Goal: Information Seeking & Learning: Learn about a topic

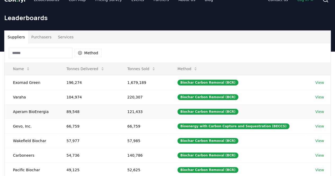
scroll to position [10, 0]
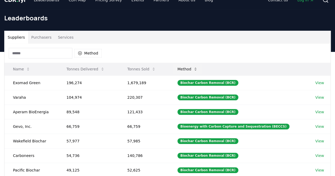
click at [197, 67] on button "Method" at bounding box center [187, 69] width 29 height 11
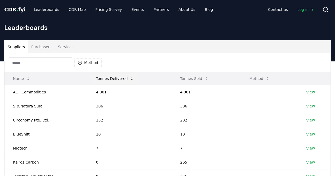
scroll to position [3, 0]
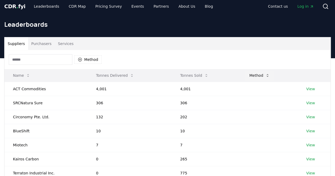
click at [257, 75] on button "Method" at bounding box center [259, 75] width 29 height 11
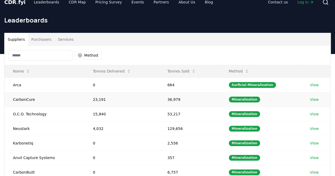
scroll to position [0, 0]
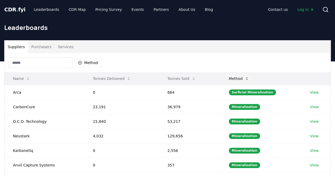
click at [249, 76] on icon at bounding box center [247, 78] width 4 height 4
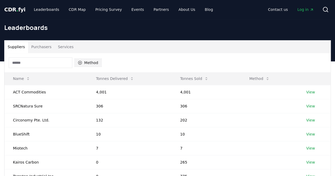
click at [89, 61] on button "Method" at bounding box center [87, 62] width 27 height 8
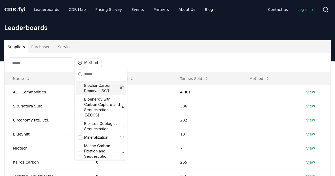
click at [79, 91] on div "Biochar Carbon Removal (BCR) 87" at bounding box center [101, 88] width 50 height 14
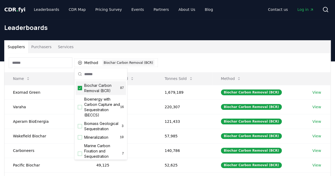
click at [185, 57] on div "Method 1 Biochar Carbon Removal (BCR)" at bounding box center [167, 62] width 326 height 19
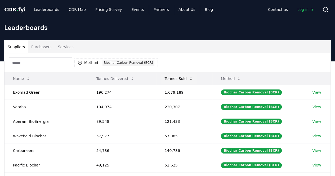
click at [178, 78] on button "Tonnes Sold" at bounding box center [178, 78] width 37 height 11
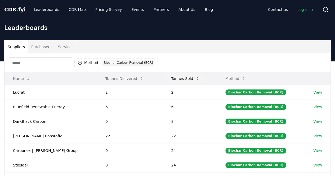
click at [186, 78] on button "Tonnes Sold" at bounding box center [185, 78] width 37 height 11
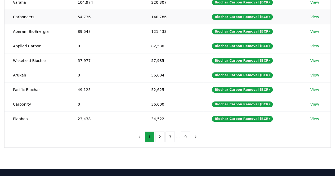
scroll to position [105, 0]
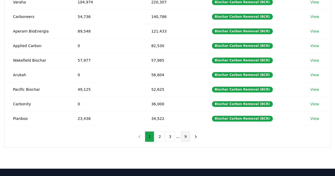
click at [184, 135] on button "9" at bounding box center [185, 136] width 9 height 11
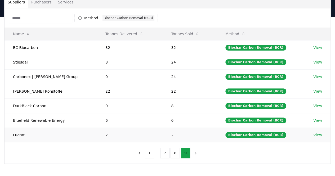
scroll to position [44, 0]
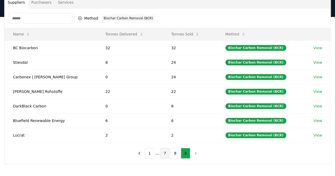
click at [164, 151] on button "7" at bounding box center [164, 153] width 9 height 11
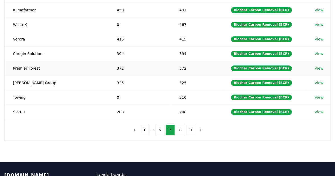
scroll to position [121, 0]
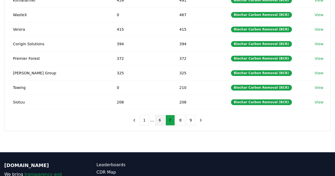
click at [159, 116] on button "6" at bounding box center [159, 120] width 9 height 11
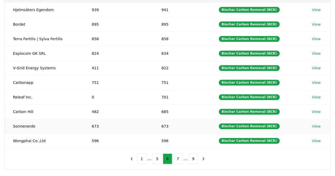
scroll to position [83, 0]
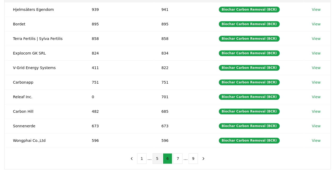
click at [157, 155] on button "5" at bounding box center [156, 158] width 9 height 11
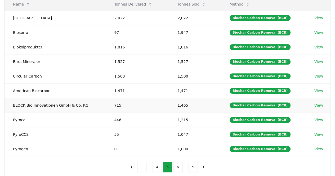
scroll to position [76, 0]
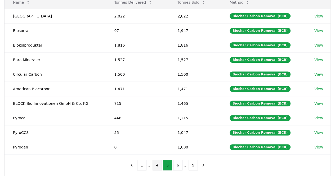
click at [157, 161] on button "4" at bounding box center [156, 165] width 9 height 11
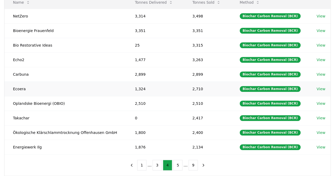
scroll to position [34, 0]
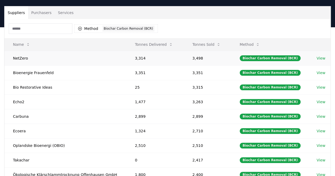
click at [320, 57] on link "View" at bounding box center [320, 58] width 9 height 5
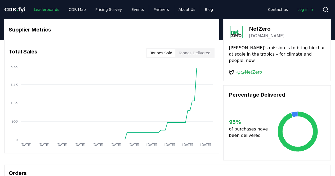
click at [39, 10] on link "Leaderboards" at bounding box center [47, 10] width 34 height 10
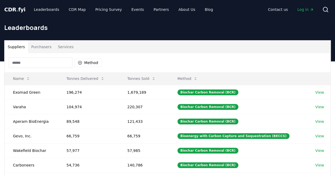
click at [37, 48] on button "Purchasers" at bounding box center [41, 46] width 27 height 13
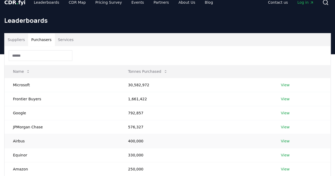
scroll to position [8, 0]
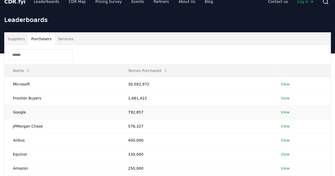
click at [284, 111] on link "View" at bounding box center [285, 112] width 9 height 5
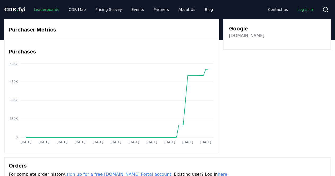
click at [41, 11] on link "Leaderboards" at bounding box center [47, 10] width 34 height 10
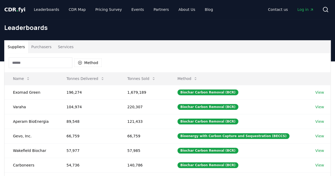
click at [36, 46] on button "Purchasers" at bounding box center [41, 46] width 27 height 13
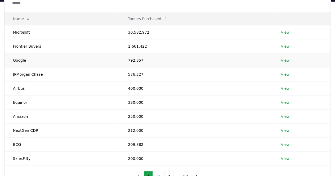
scroll to position [60, 0]
click at [285, 114] on link "View" at bounding box center [285, 116] width 9 height 5
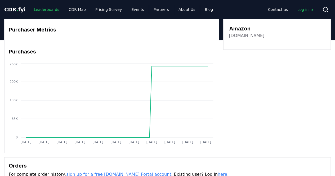
click at [45, 9] on link "Leaderboards" at bounding box center [47, 10] width 34 height 10
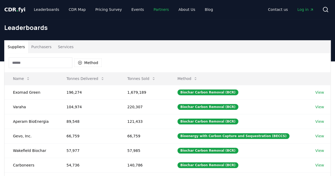
click at [155, 9] on link "Partners" at bounding box center [161, 10] width 24 height 10
click at [38, 47] on button "Purchasers" at bounding box center [41, 46] width 27 height 13
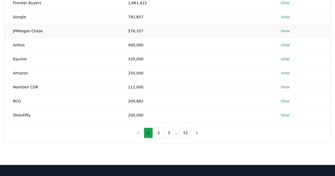
scroll to position [104, 0]
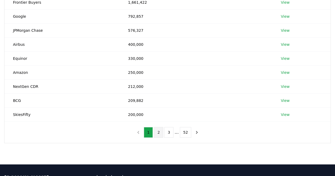
click at [160, 131] on button "2" at bounding box center [158, 132] width 9 height 11
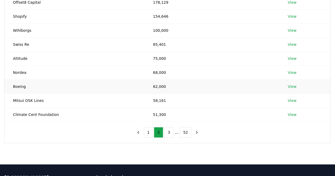
click at [292, 85] on link "View" at bounding box center [291, 86] width 9 height 5
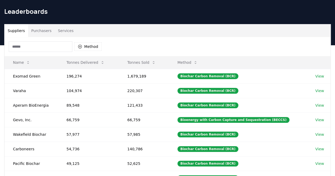
scroll to position [15, 0]
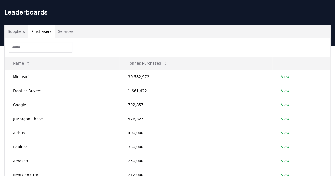
click at [39, 32] on button "Purchasers" at bounding box center [41, 31] width 27 height 13
click at [63, 31] on button "Services" at bounding box center [66, 31] width 22 height 13
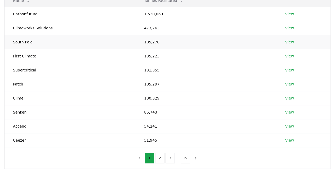
scroll to position [97, 0]
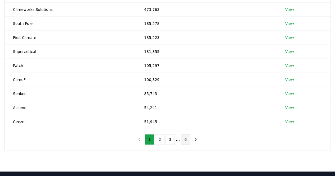
click at [185, 137] on button "6" at bounding box center [185, 139] width 9 height 11
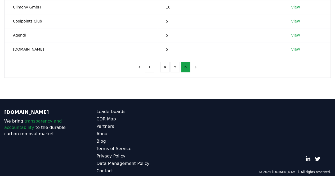
scroll to position [141, 0]
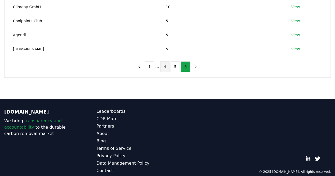
click at [163, 66] on button "4" at bounding box center [164, 66] width 9 height 11
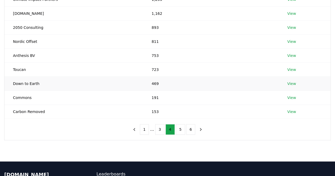
scroll to position [107, 0]
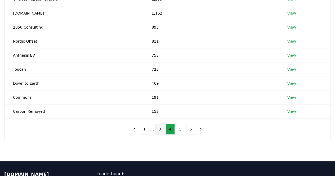
click at [160, 128] on button "3" at bounding box center [159, 129] width 9 height 11
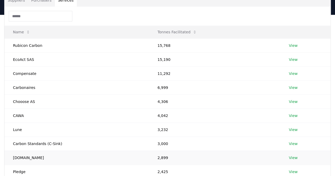
scroll to position [46, 0]
click at [291, 86] on link "View" at bounding box center [292, 87] width 9 height 5
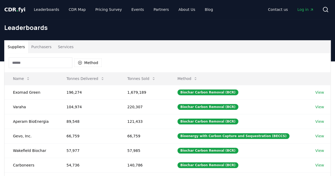
click at [39, 46] on button "Purchasers" at bounding box center [41, 46] width 27 height 13
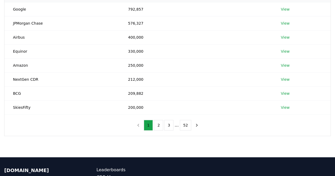
scroll to position [111, 0]
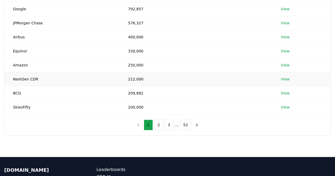
click at [60, 78] on td "NextGen CDR" at bounding box center [61, 79] width 115 height 14
click at [287, 78] on link "View" at bounding box center [285, 78] width 9 height 5
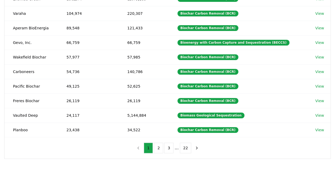
scroll to position [94, 0]
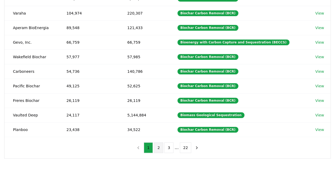
click at [162, 144] on button "2" at bounding box center [158, 147] width 9 height 11
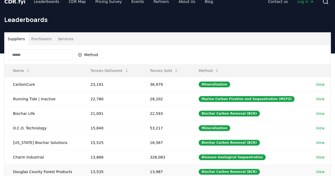
scroll to position [7, 0]
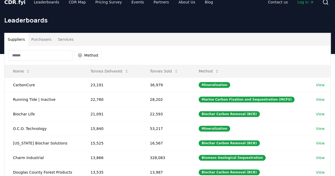
click at [36, 39] on button "Purchasers" at bounding box center [41, 39] width 27 height 13
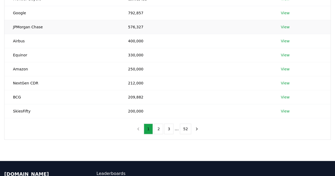
scroll to position [107, 0]
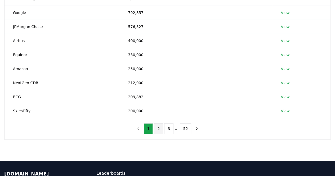
click at [160, 127] on button "2" at bounding box center [158, 128] width 9 height 11
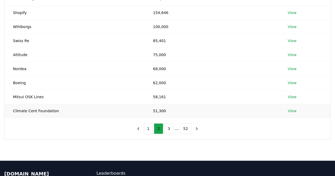
scroll to position [100, 0]
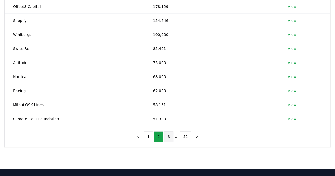
click at [170, 134] on button "3" at bounding box center [168, 136] width 9 height 11
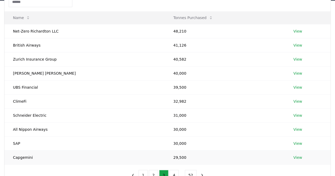
scroll to position [61, 0]
click at [294, 114] on link "View" at bounding box center [297, 114] width 9 height 5
